Goal: Task Accomplishment & Management: Manage account settings

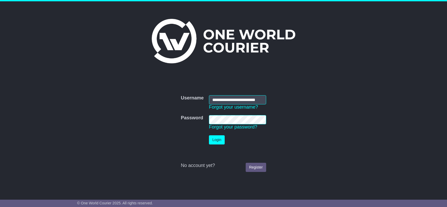
type input "**********"
click at [221, 140] on button "Login" at bounding box center [217, 140] width 16 height 9
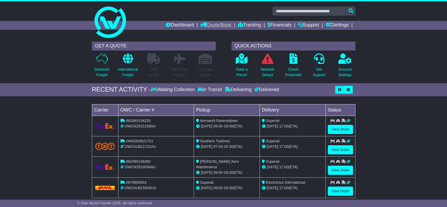
click at [208, 26] on link "Quote/Book" at bounding box center [215, 25] width 31 height 9
click at [204, 52] on link "Drafts" at bounding box center [220, 52] width 41 height 6
